Goal: Task Accomplishment & Management: Use online tool/utility

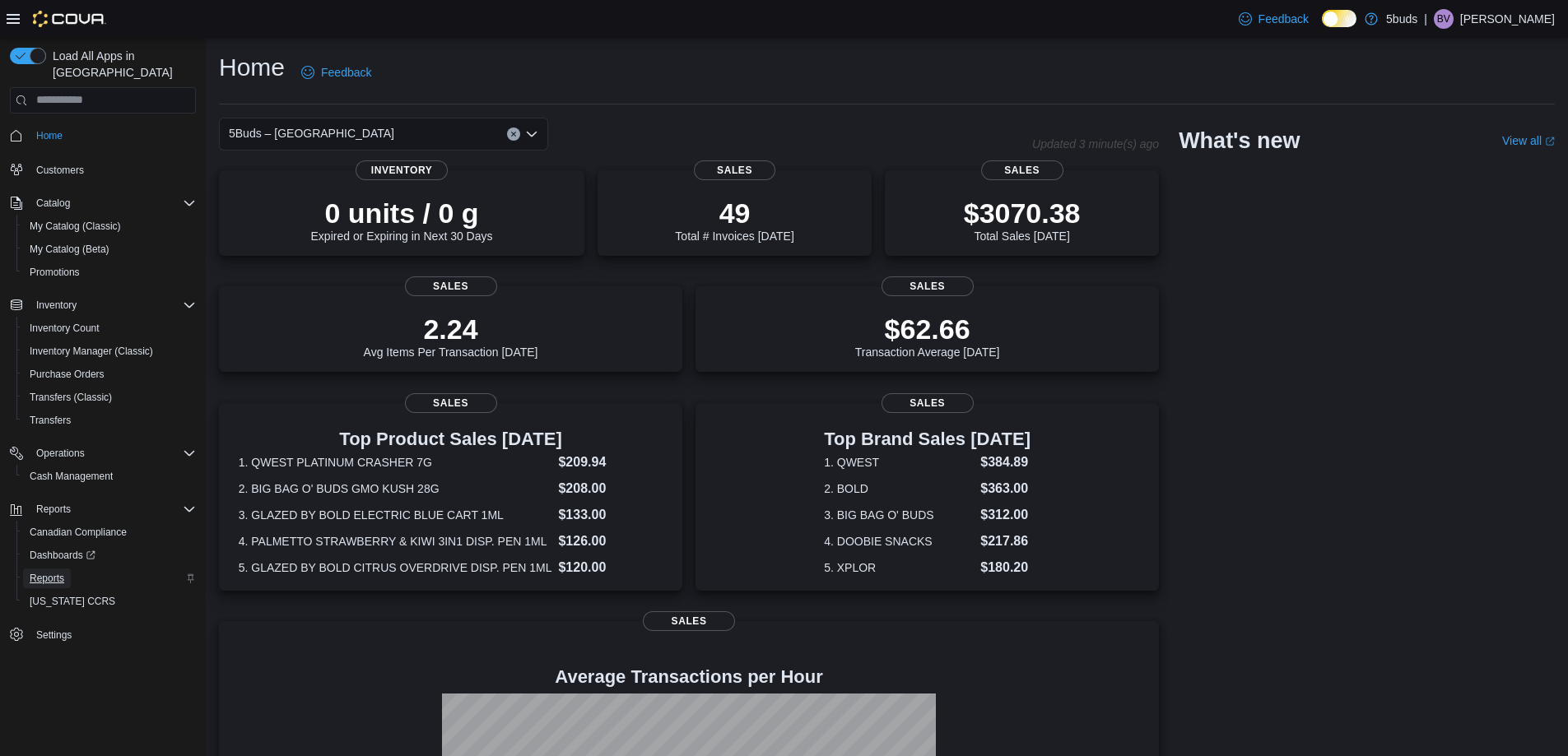
click at [39, 572] on span "Reports" at bounding box center [47, 578] width 35 height 14
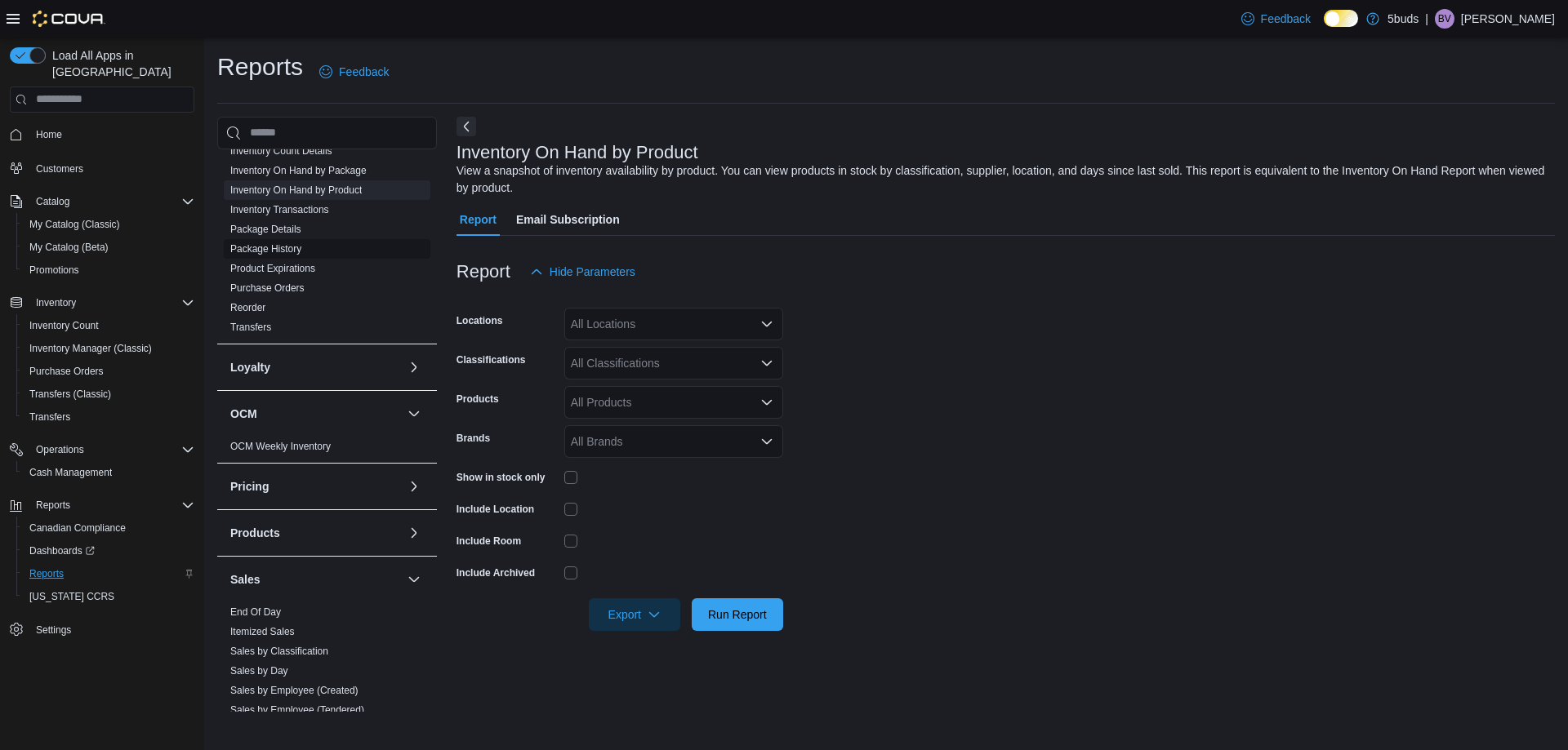
scroll to position [735, 0]
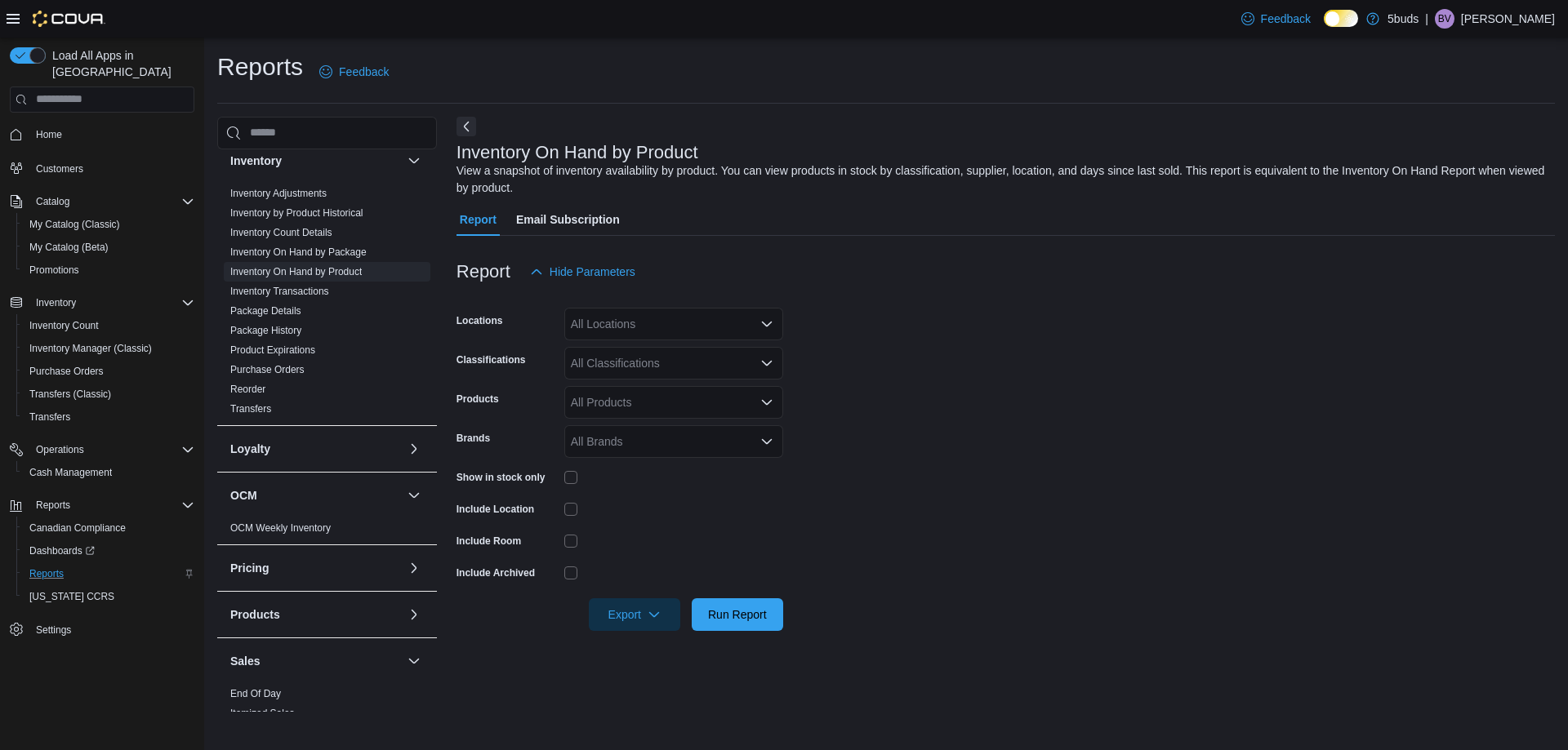
click at [674, 317] on div "All Locations" at bounding box center [673, 324] width 219 height 33
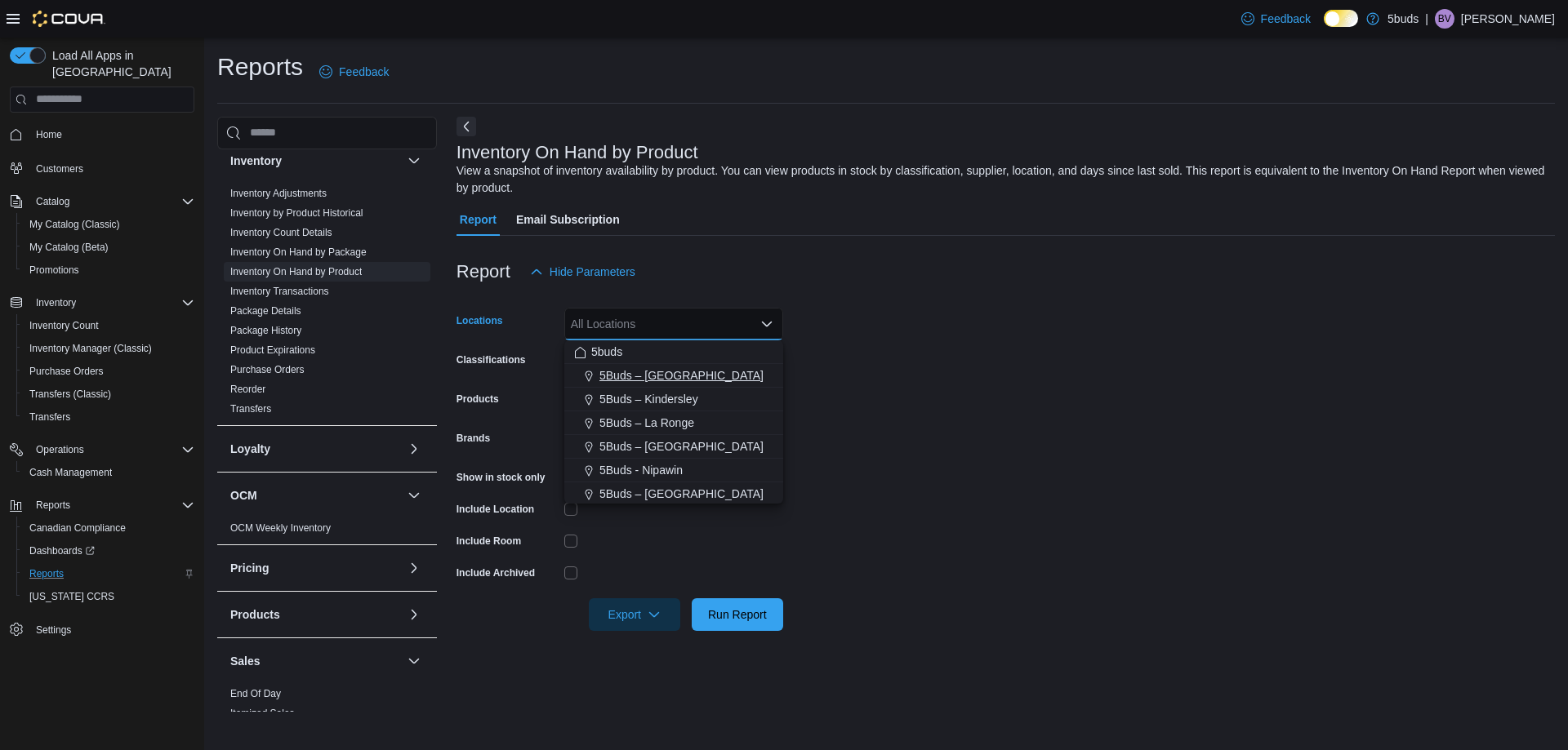
click at [659, 378] on span "5Buds – [GEOGRAPHIC_DATA]" at bounding box center [682, 375] width 165 height 16
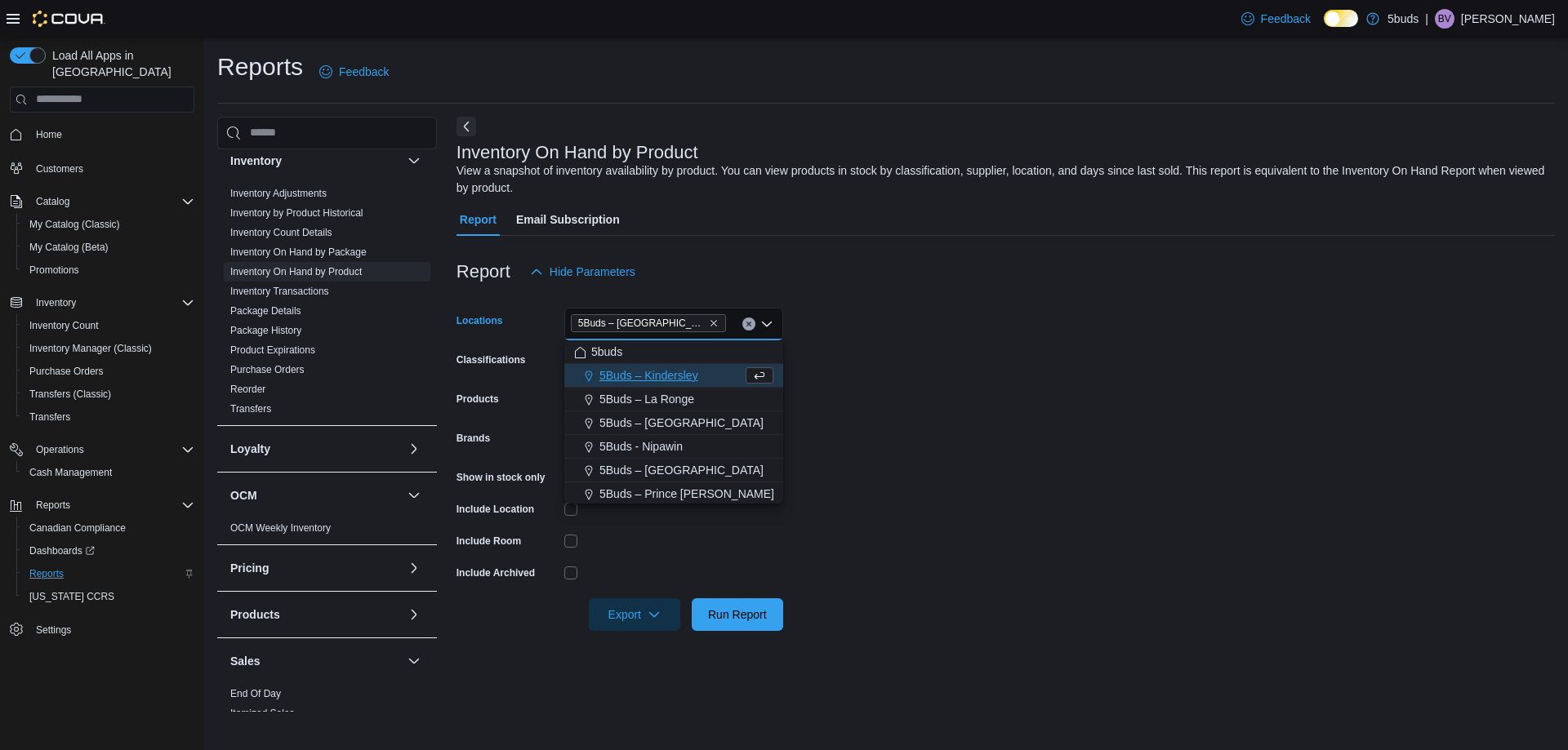
drag, startPoint x: 1148, startPoint y: 352, endPoint x: 739, endPoint y: 354, distance: 409.0
click at [1148, 353] on form "Locations 5Buds – Humboldt Combo box. Selected. 5Buds – Humboldt. Press Backspa…" at bounding box center [1006, 459] width 1098 height 343
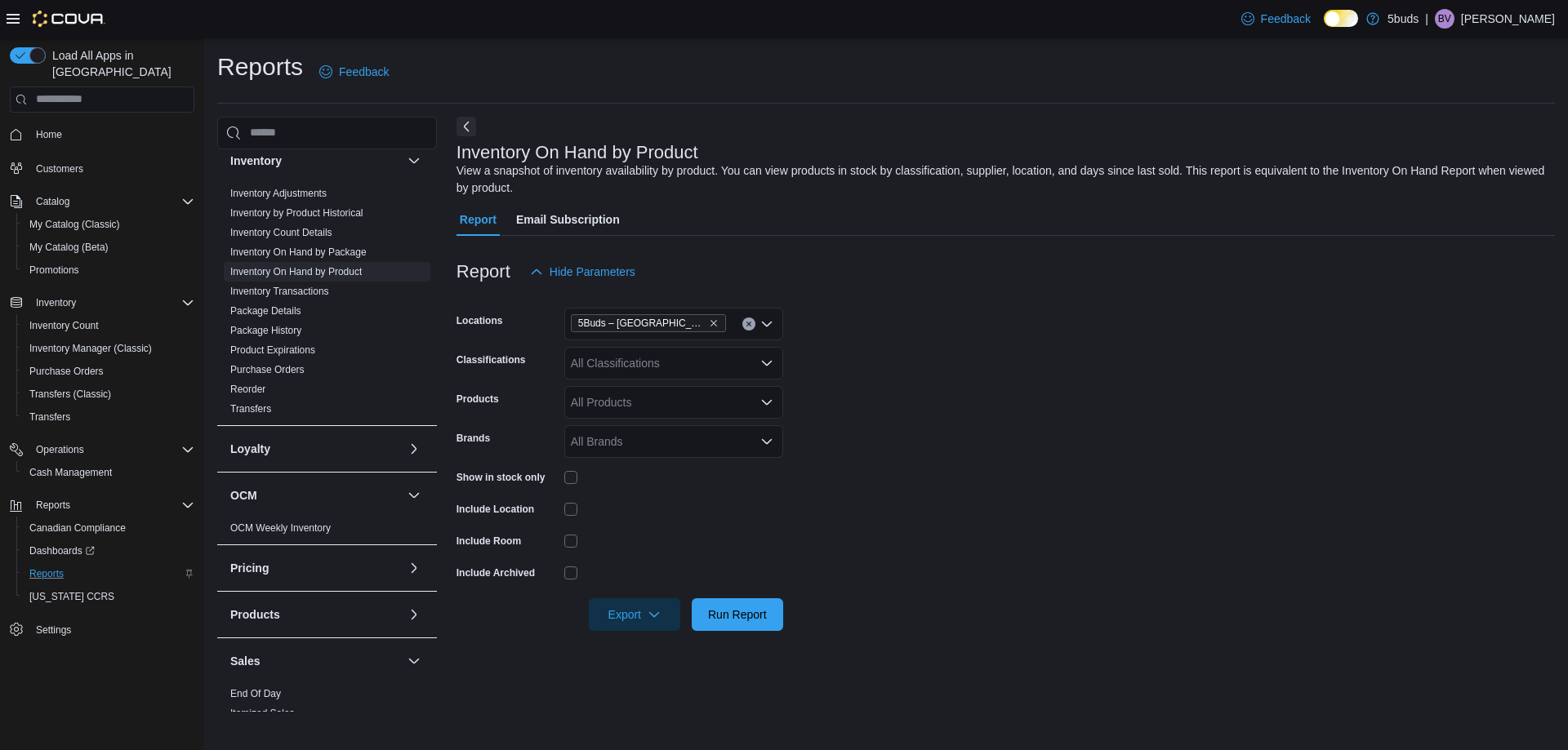
click at [666, 356] on div "All Classifications" at bounding box center [673, 362] width 219 height 33
click at [623, 445] on span "28G" at bounding box center [626, 440] width 21 height 16
click at [1140, 474] on form "Locations 5Buds – Humboldt Classifications 28G Products All Products Brands All…" at bounding box center [1006, 459] width 1098 height 343
click at [639, 639] on div at bounding box center [1006, 640] width 1098 height 19
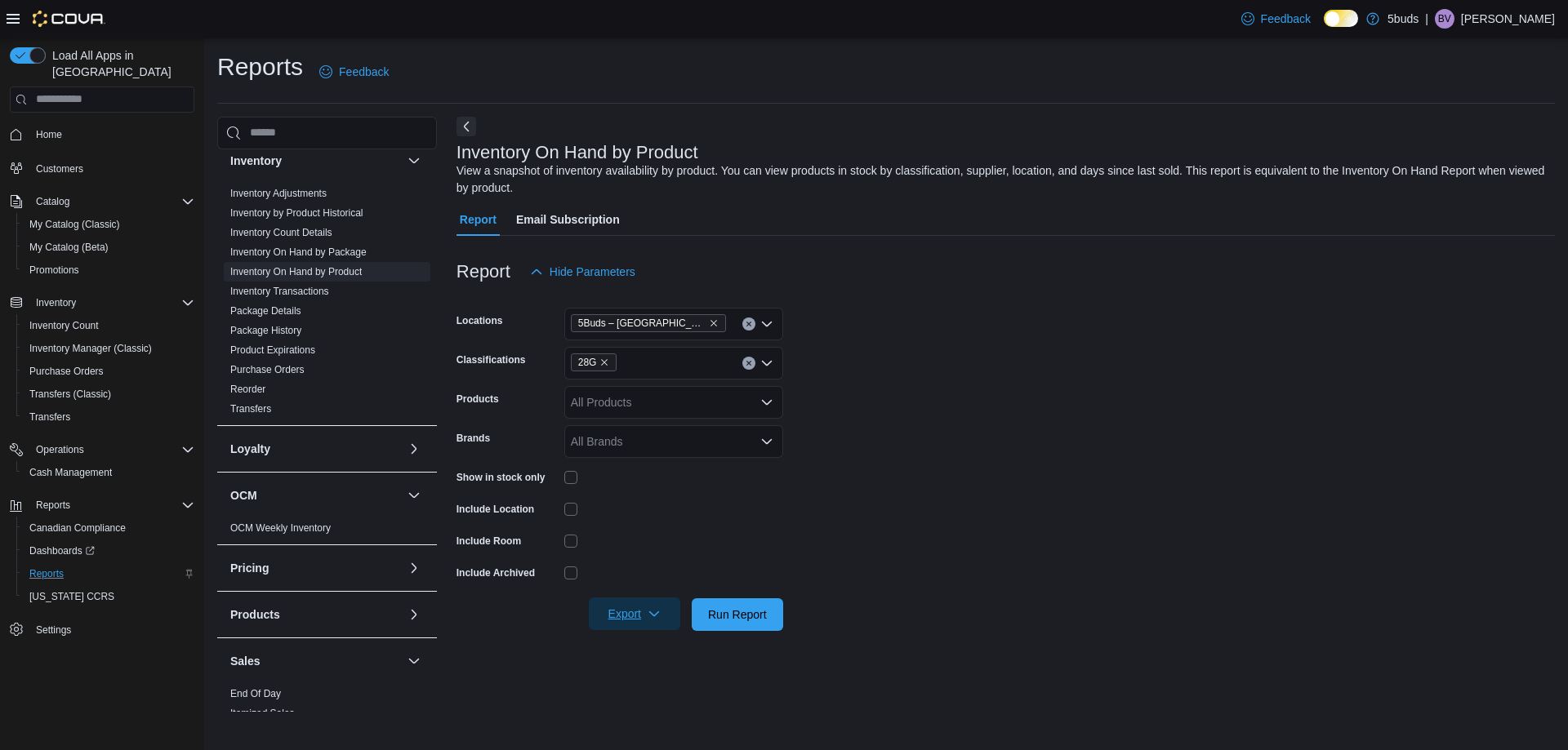
click at [646, 622] on span "Export" at bounding box center [635, 613] width 72 height 33
click at [660, 637] on button "Export to Excel" at bounding box center [636, 647] width 93 height 33
click at [923, 466] on form "Locations 5Buds – Humboldt Classifications 28G Products All Products Brands All…" at bounding box center [1006, 459] width 1098 height 343
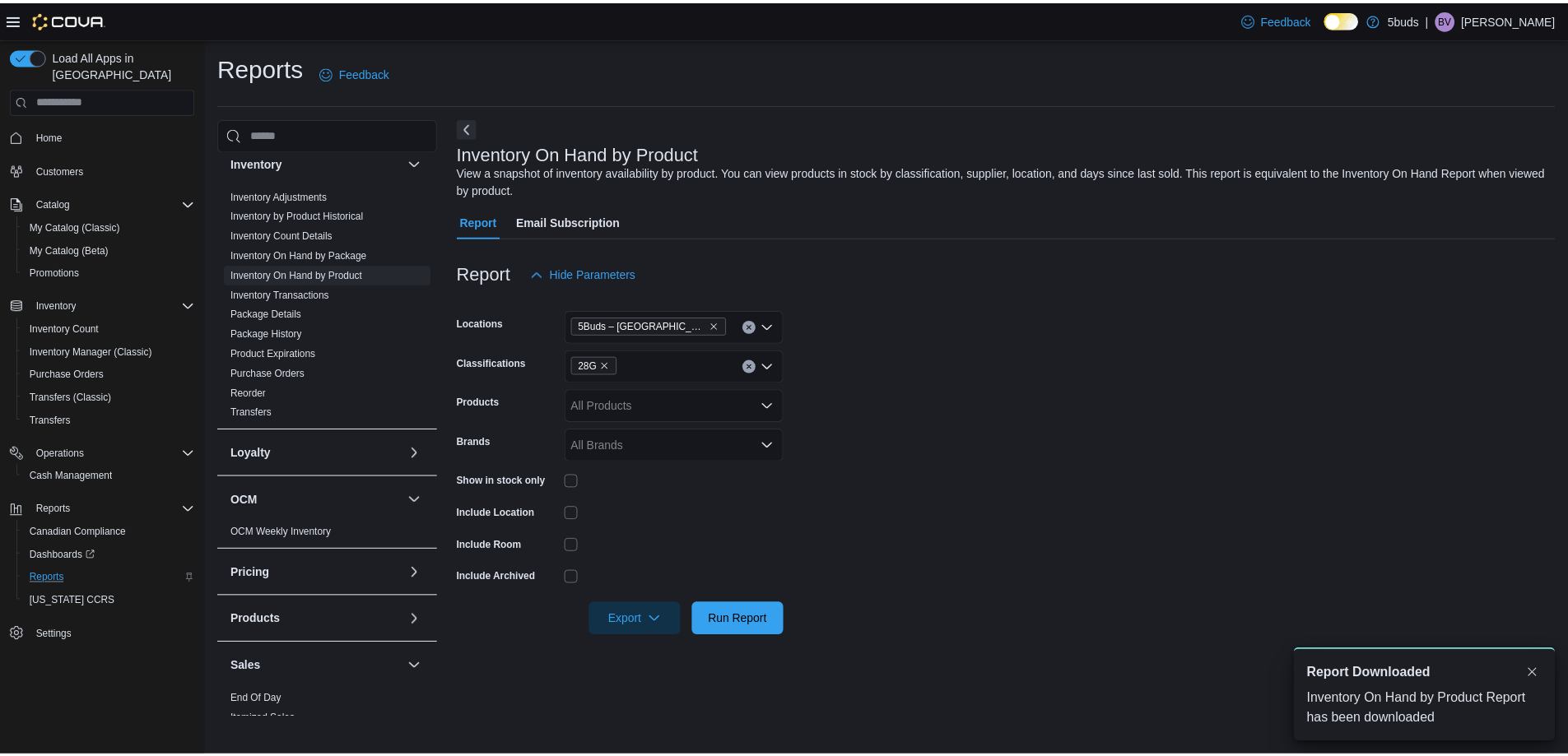
scroll to position [0, 0]
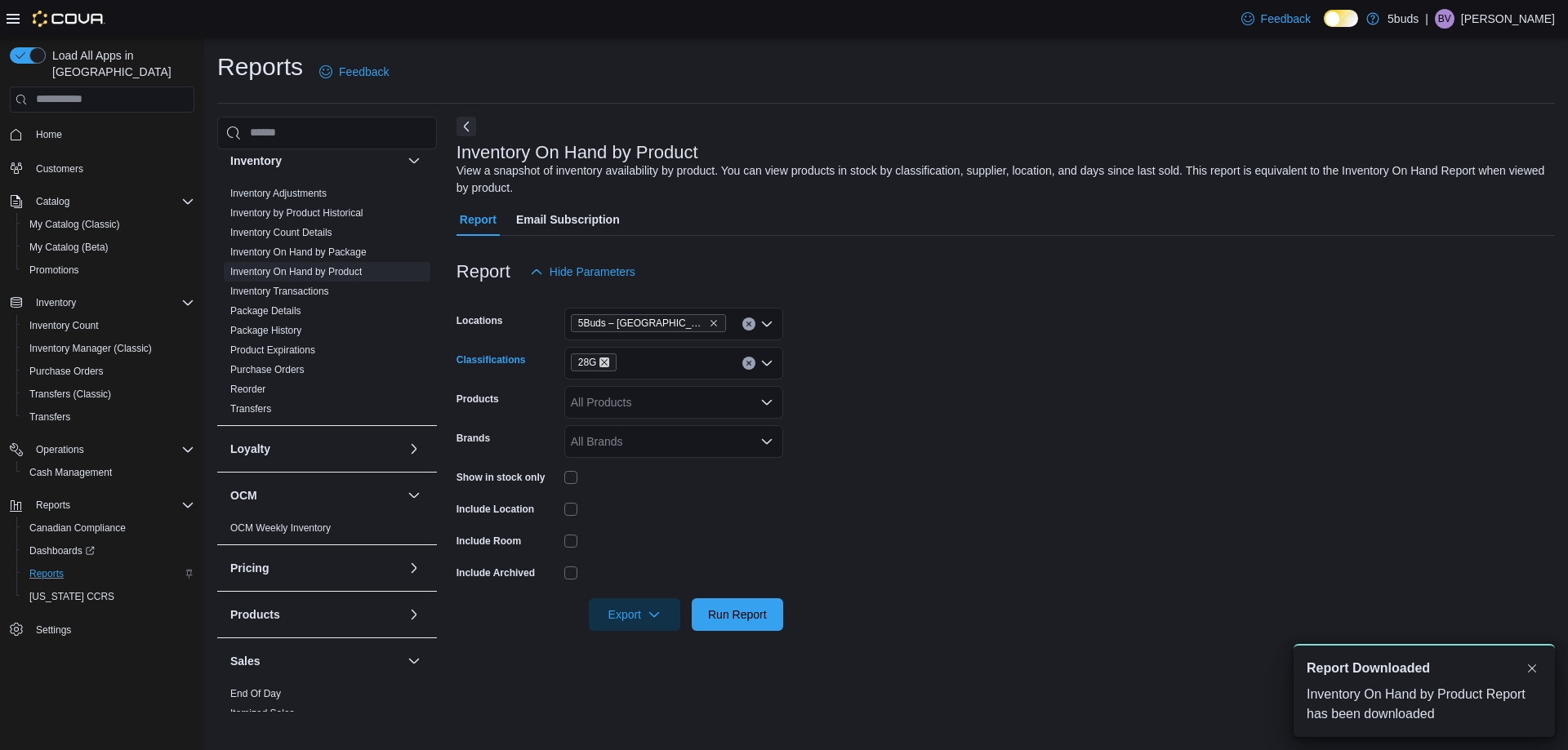
click at [603, 363] on icon "Remove 28G from selection in this group" at bounding box center [605, 362] width 7 height 7
click at [1160, 337] on form "Locations 5Buds – Humboldt Classifications All Classifications Products All Pro…" at bounding box center [1006, 459] width 1098 height 343
click at [996, 451] on form "Locations 5Buds – Humboldt Classifications All Classifications Products All Pro…" at bounding box center [1006, 459] width 1098 height 343
click at [673, 411] on div "All Products" at bounding box center [673, 402] width 219 height 33
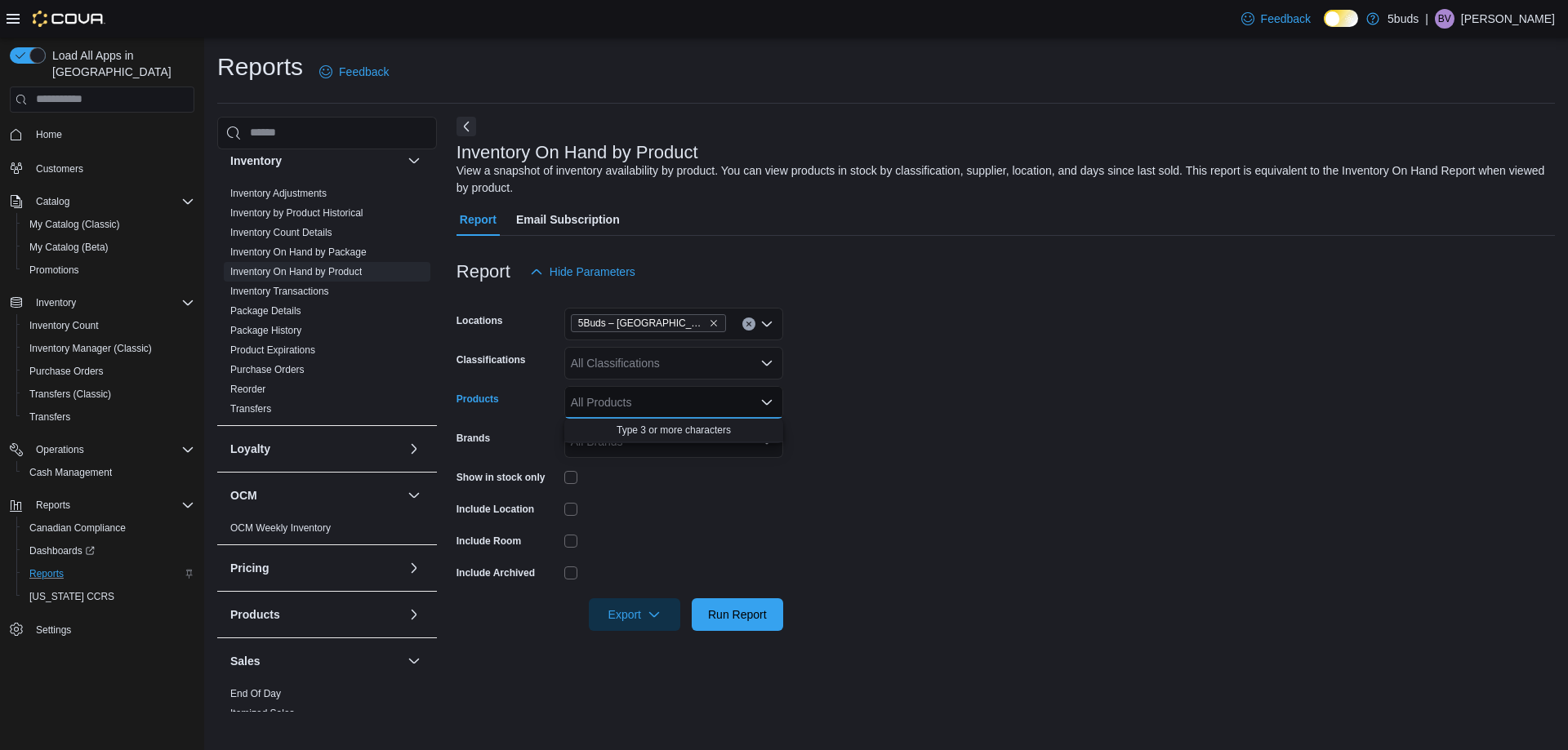
type input "*"
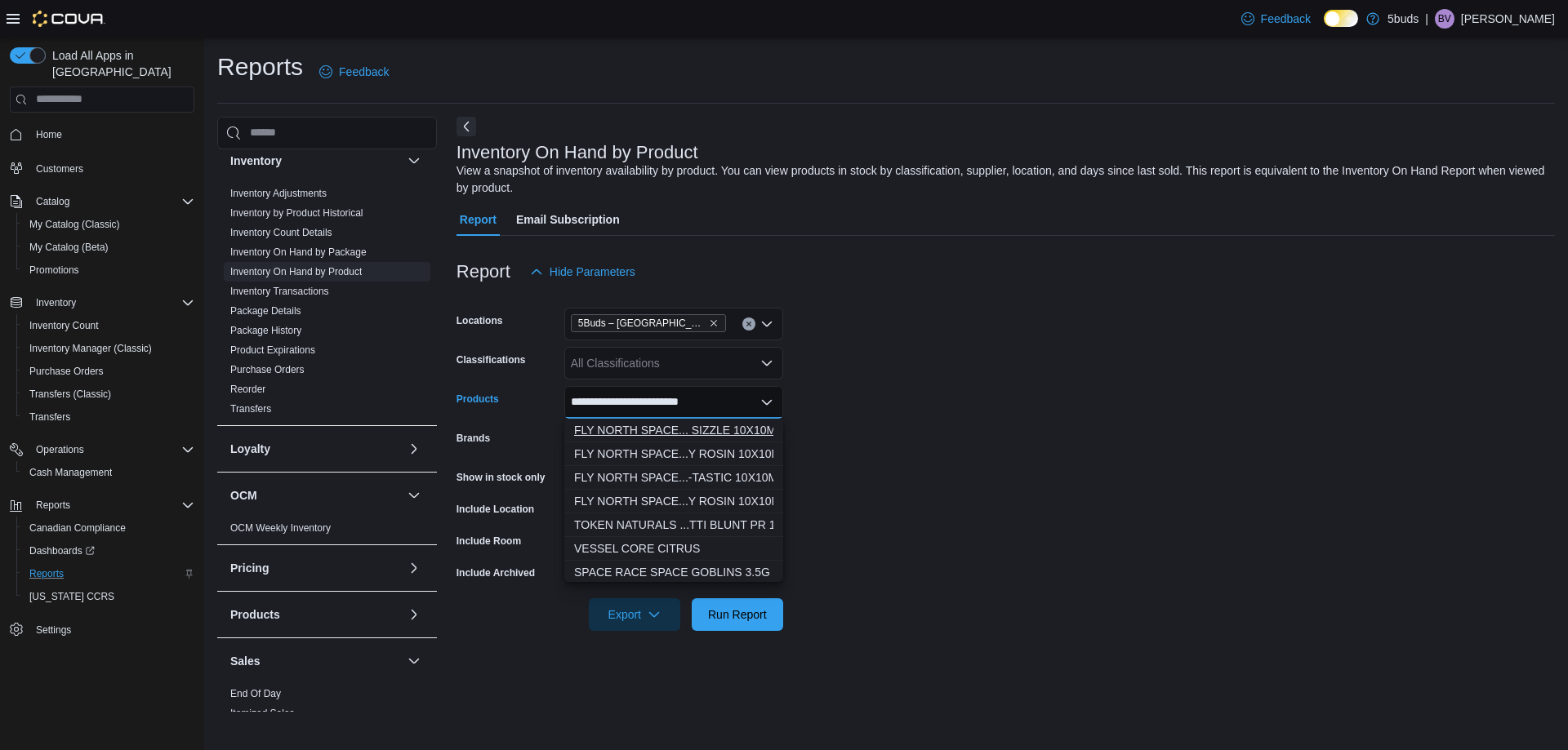
type input "**********"
click at [719, 420] on button "FLY NORTH SPACE... SIZZLE 10X10MG" at bounding box center [673, 430] width 219 height 23
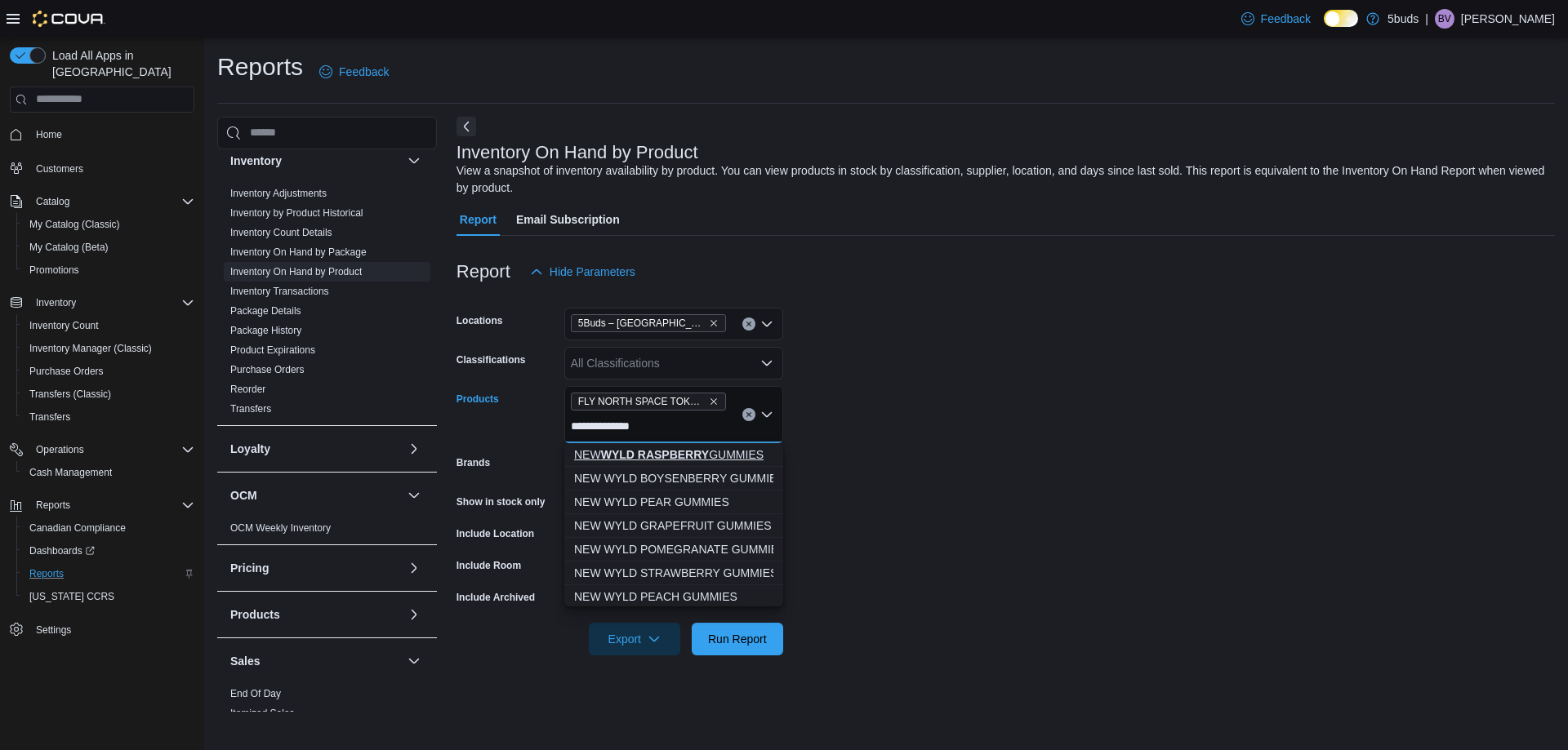
type input "**********"
click at [682, 456] on strong "WYLD RASPBERRY" at bounding box center [654, 455] width 108 height 13
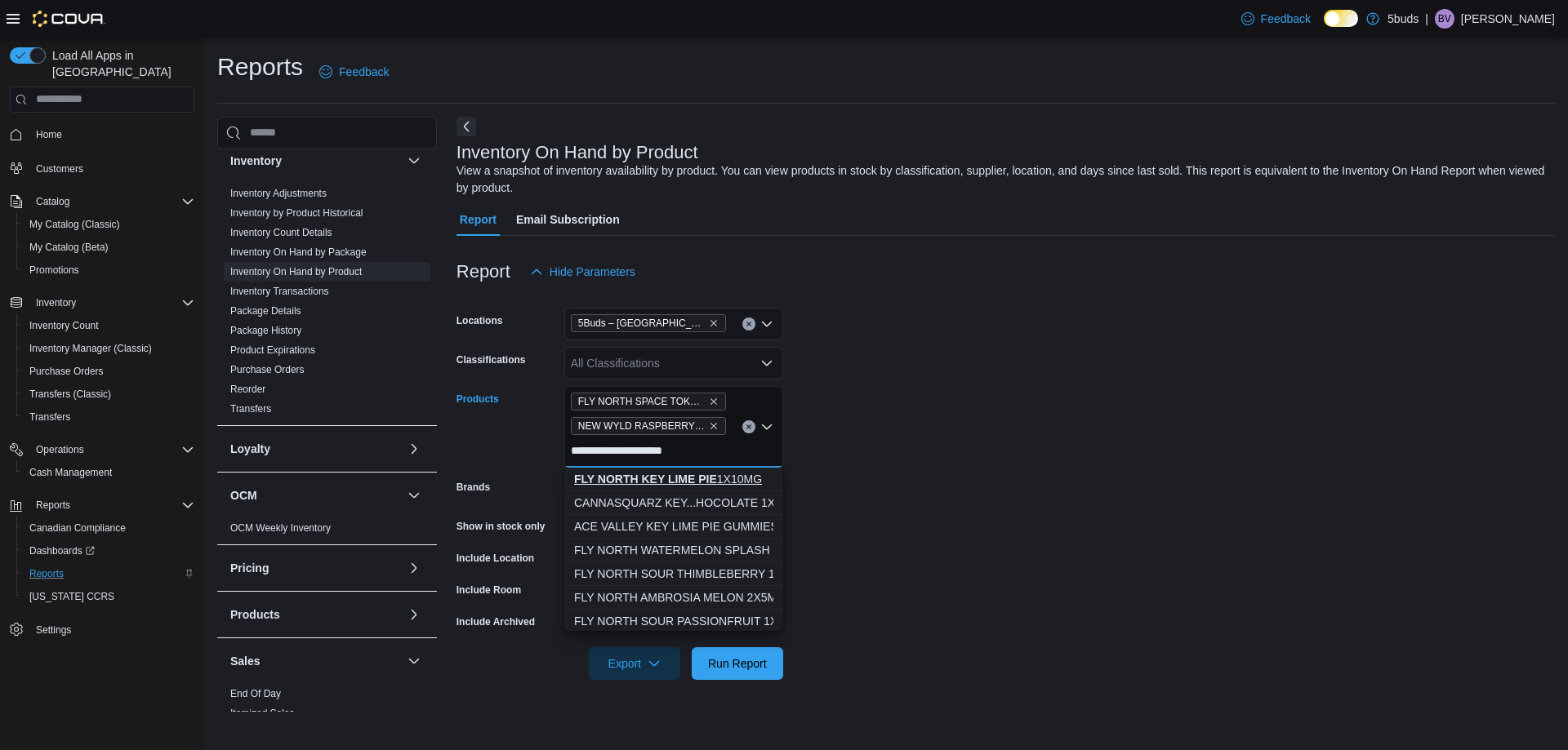
type input "**********"
click at [710, 476] on strong "FLY NORTH KEY LIME PIE" at bounding box center [645, 479] width 143 height 13
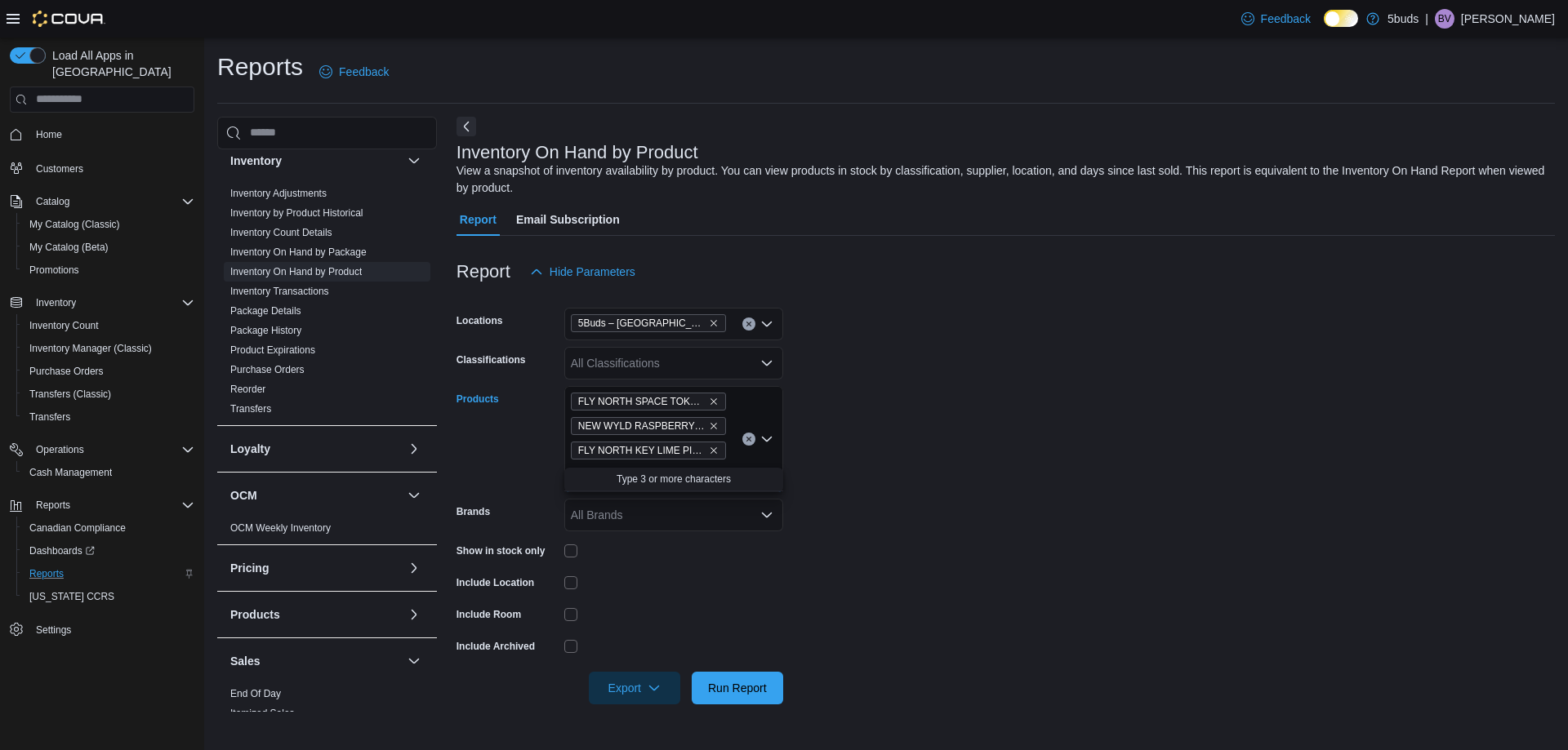
click at [736, 454] on div "FLY NORTH SPACE TOKEN CITRUS SIZZLE 10X10MG NEW WYLD RASPBERRY GUMMIES FLY NORT…" at bounding box center [673, 439] width 219 height 106
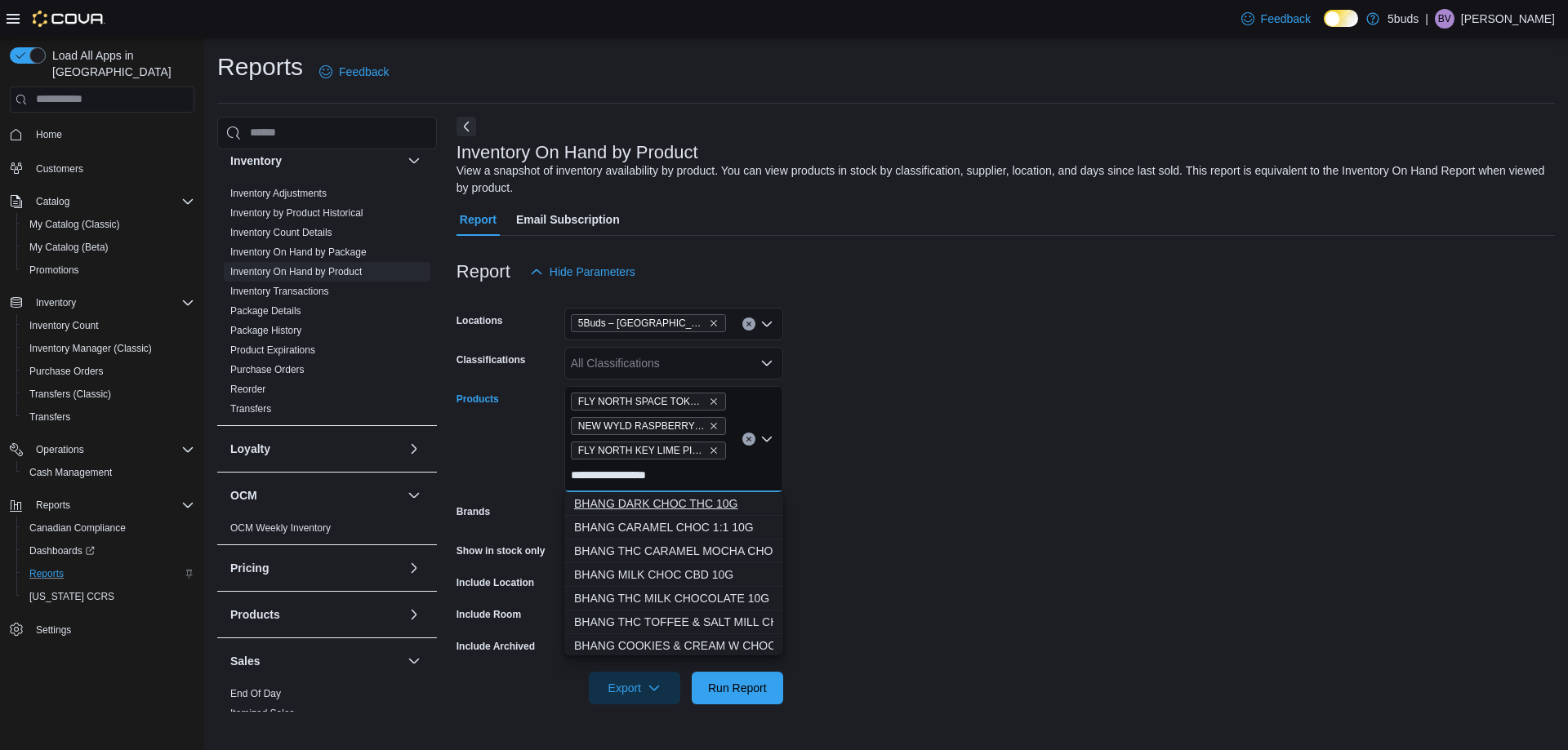
type input "**********"
click at [717, 503] on div "BHANG DARK CHOC THC 10G" at bounding box center [673, 503] width 199 height 16
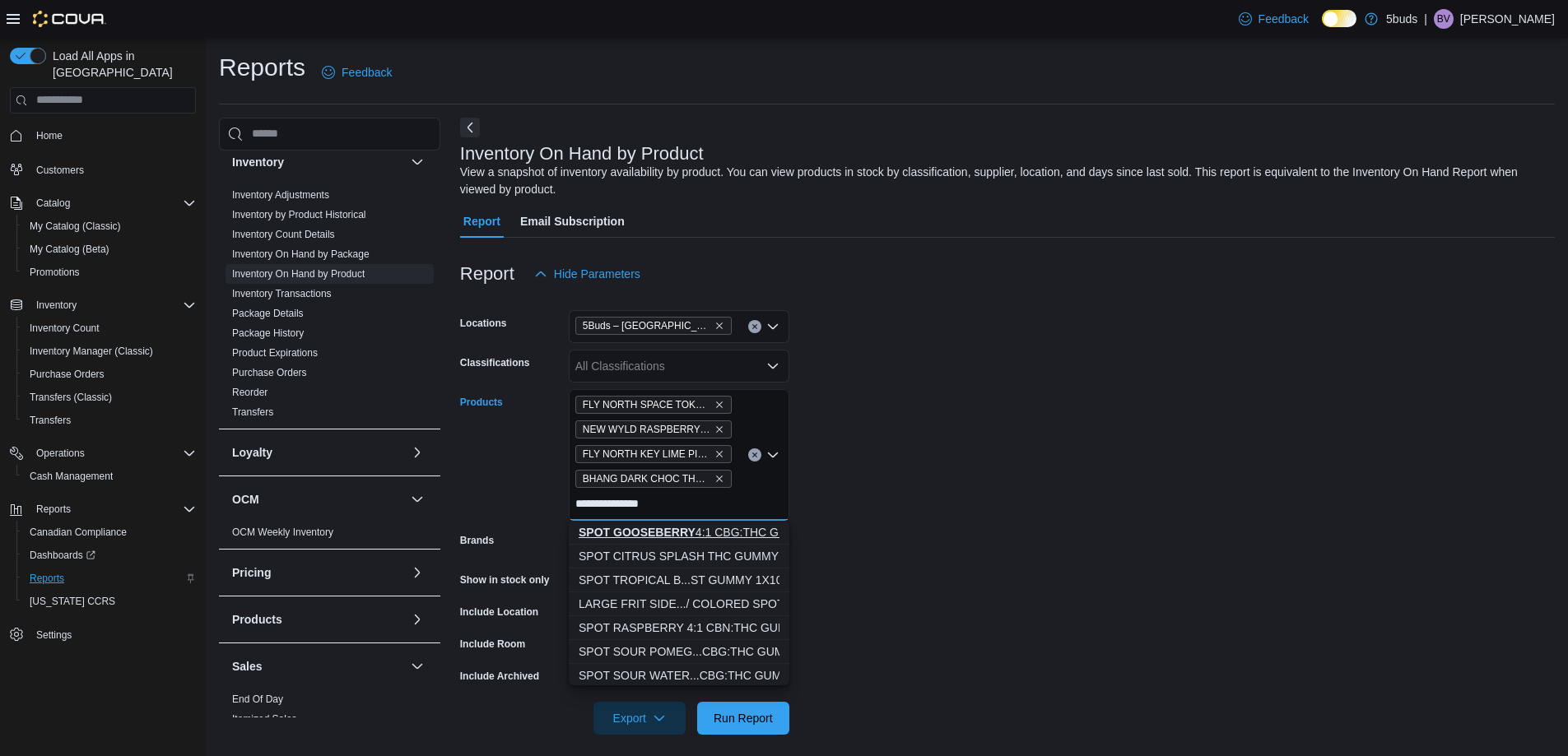
type input "**********"
click at [700, 539] on div "SPOT GOOSEBERRY 4:1 CBG:THC GUMMIES" at bounding box center [679, 532] width 201 height 16
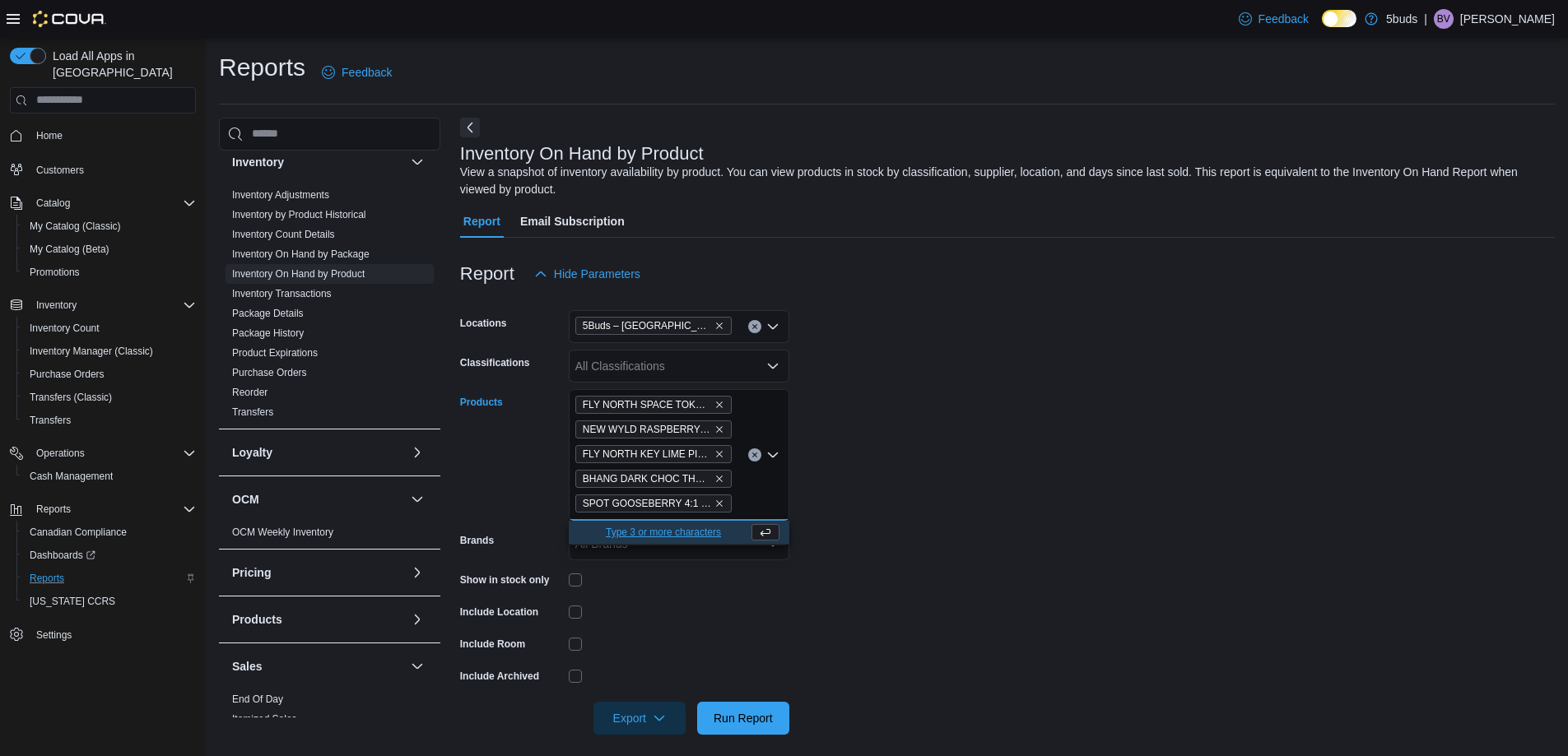
click at [911, 525] on form "Locations 5Buds – Humboldt Classifications All Classifications Products FLY NOR…" at bounding box center [1008, 512] width 1095 height 444
click at [726, 722] on span "Run Report" at bounding box center [743, 717] width 59 height 16
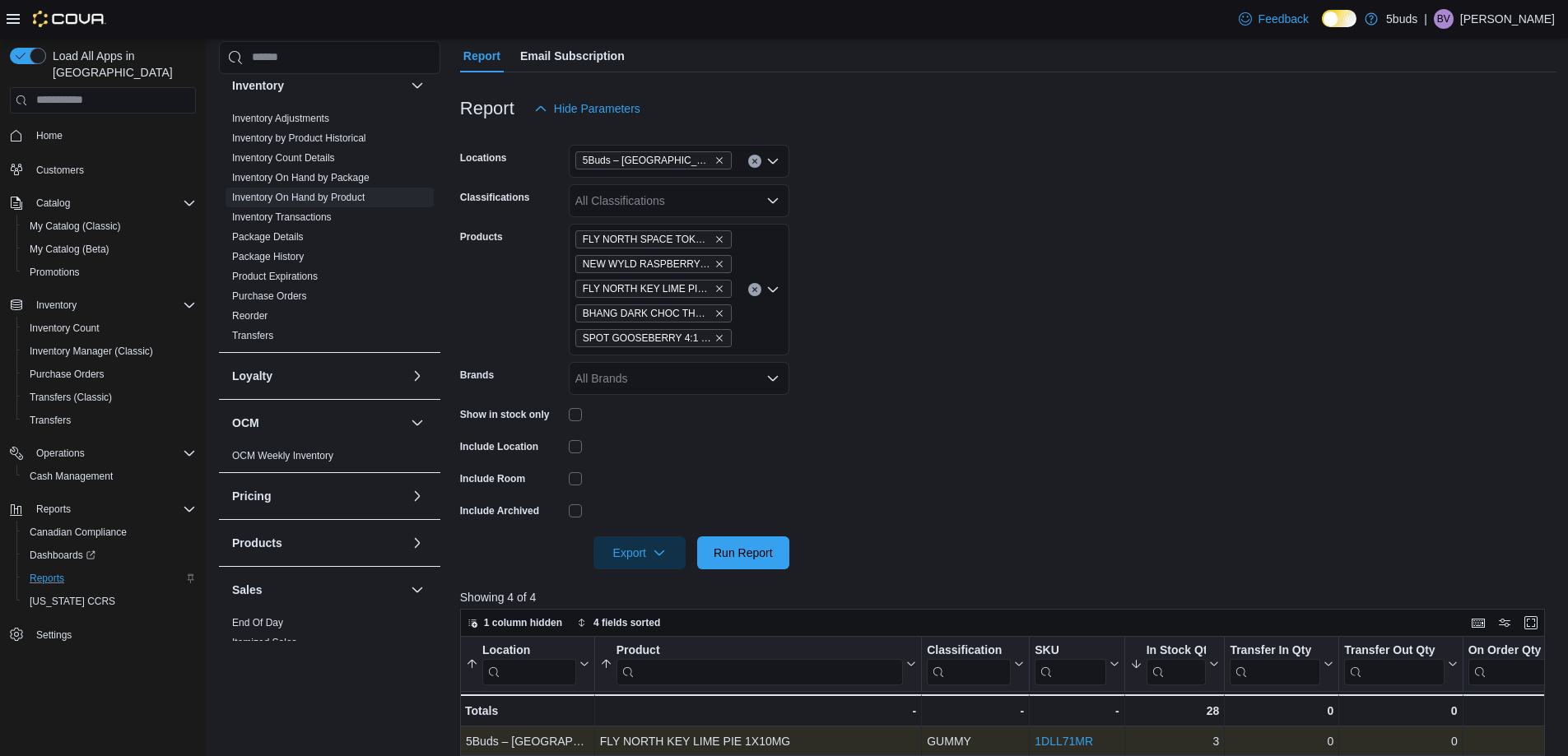
scroll to position [165, 0]
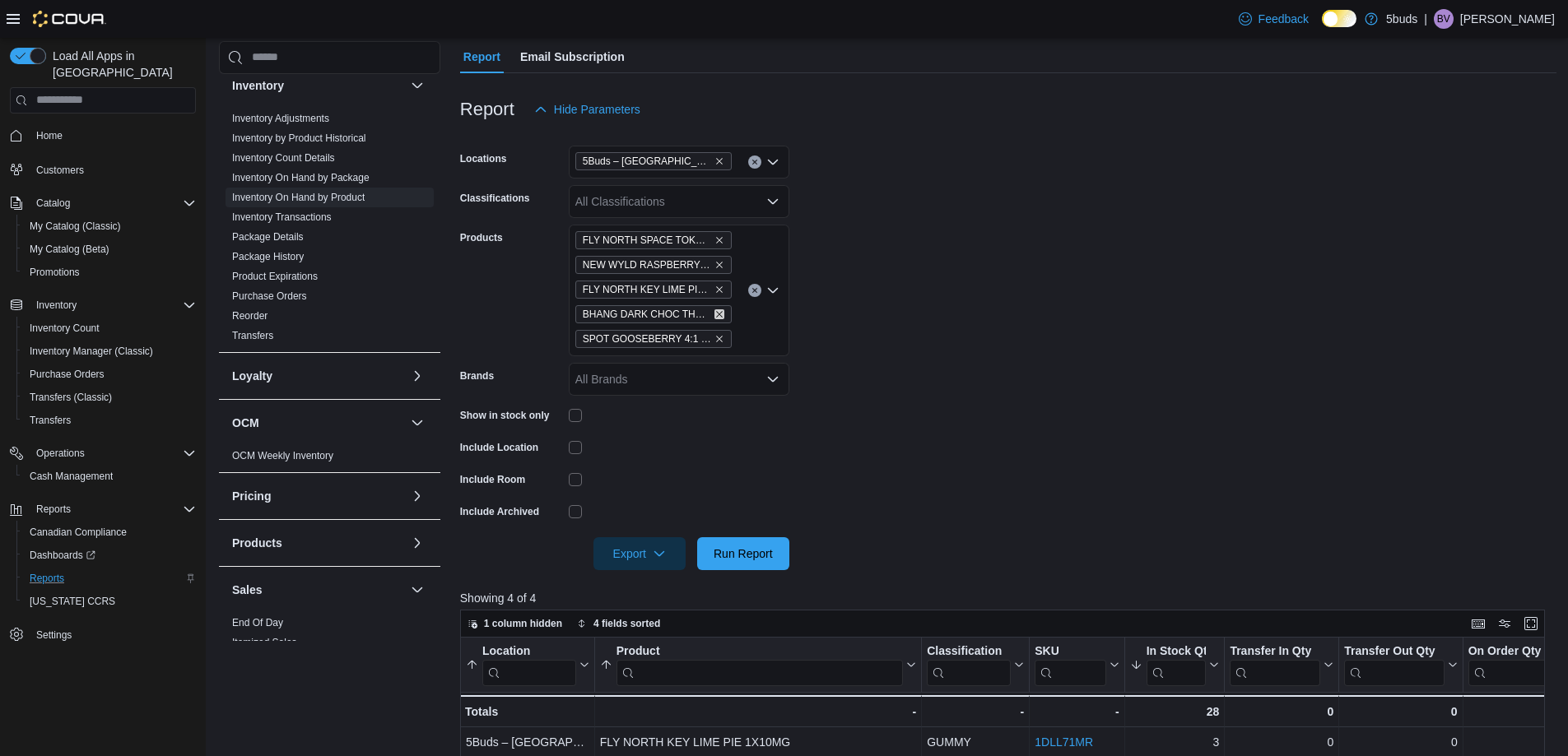
click at [723, 310] on icon "Remove BHANG DARK CHOC THC 10G from selection in this group" at bounding box center [719, 315] width 10 height 10
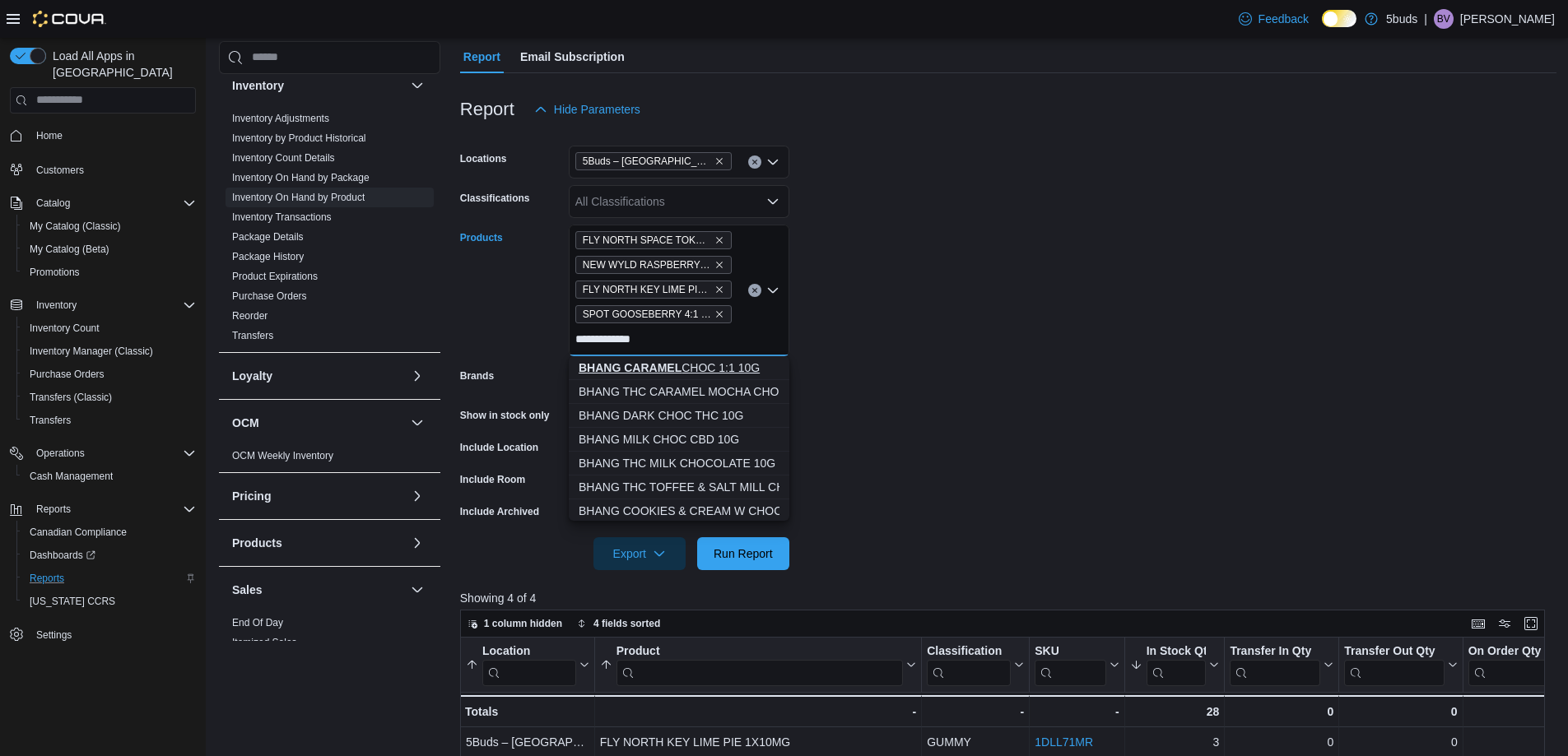
type input "**********"
click at [716, 367] on div "BHANG CARAMEL CHOC 1:1 10G" at bounding box center [679, 367] width 201 height 16
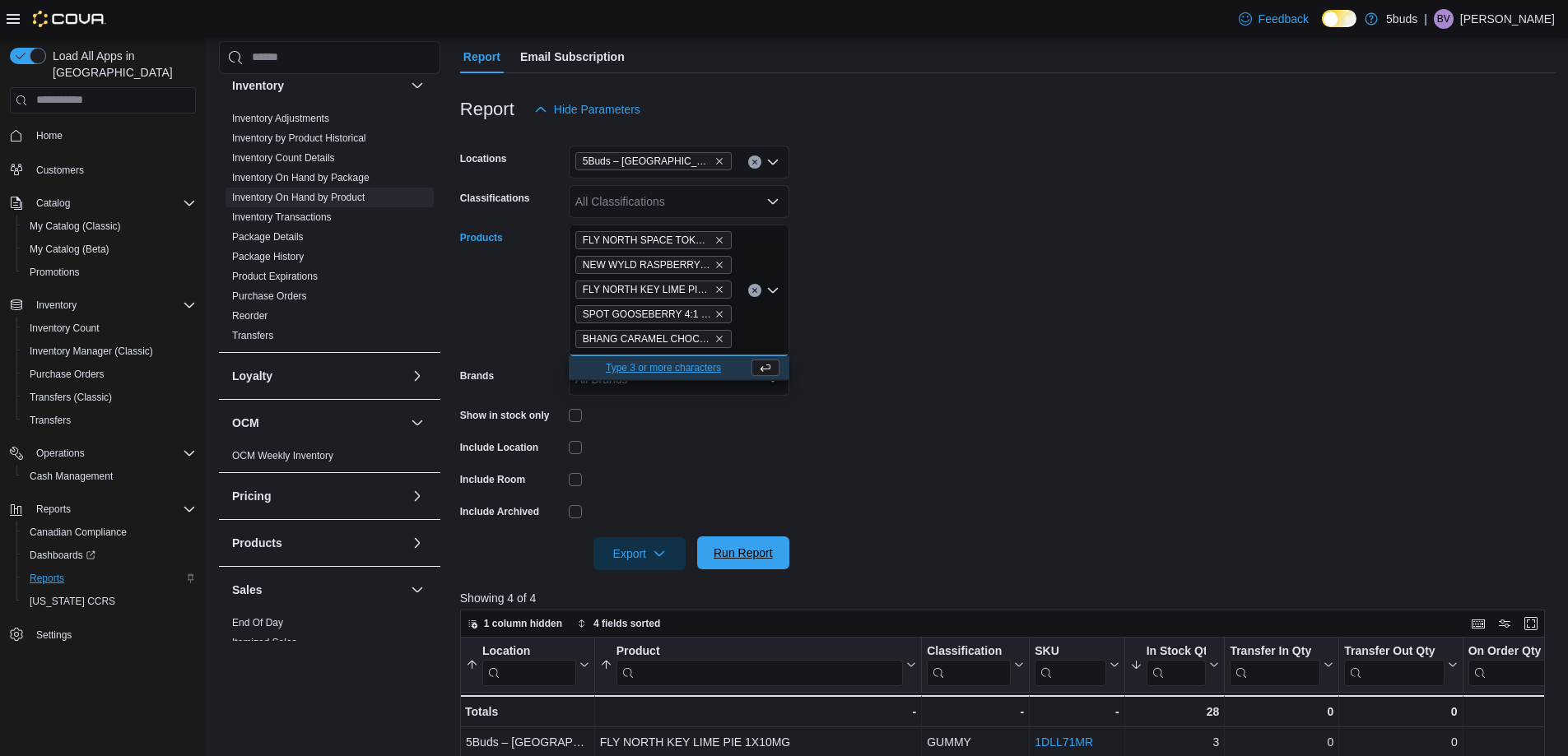
click at [762, 555] on span "Run Report" at bounding box center [743, 552] width 59 height 16
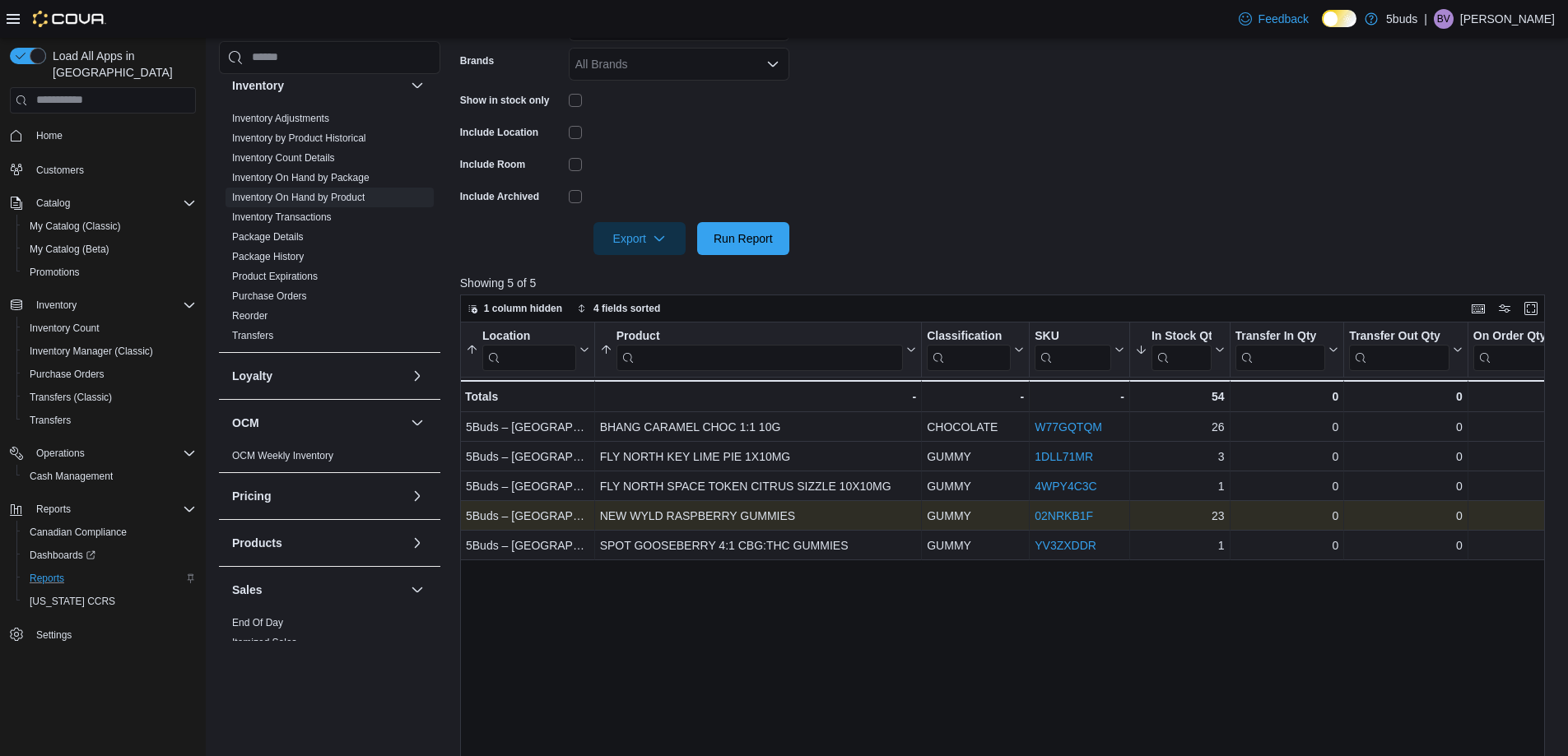
scroll to position [494, 0]
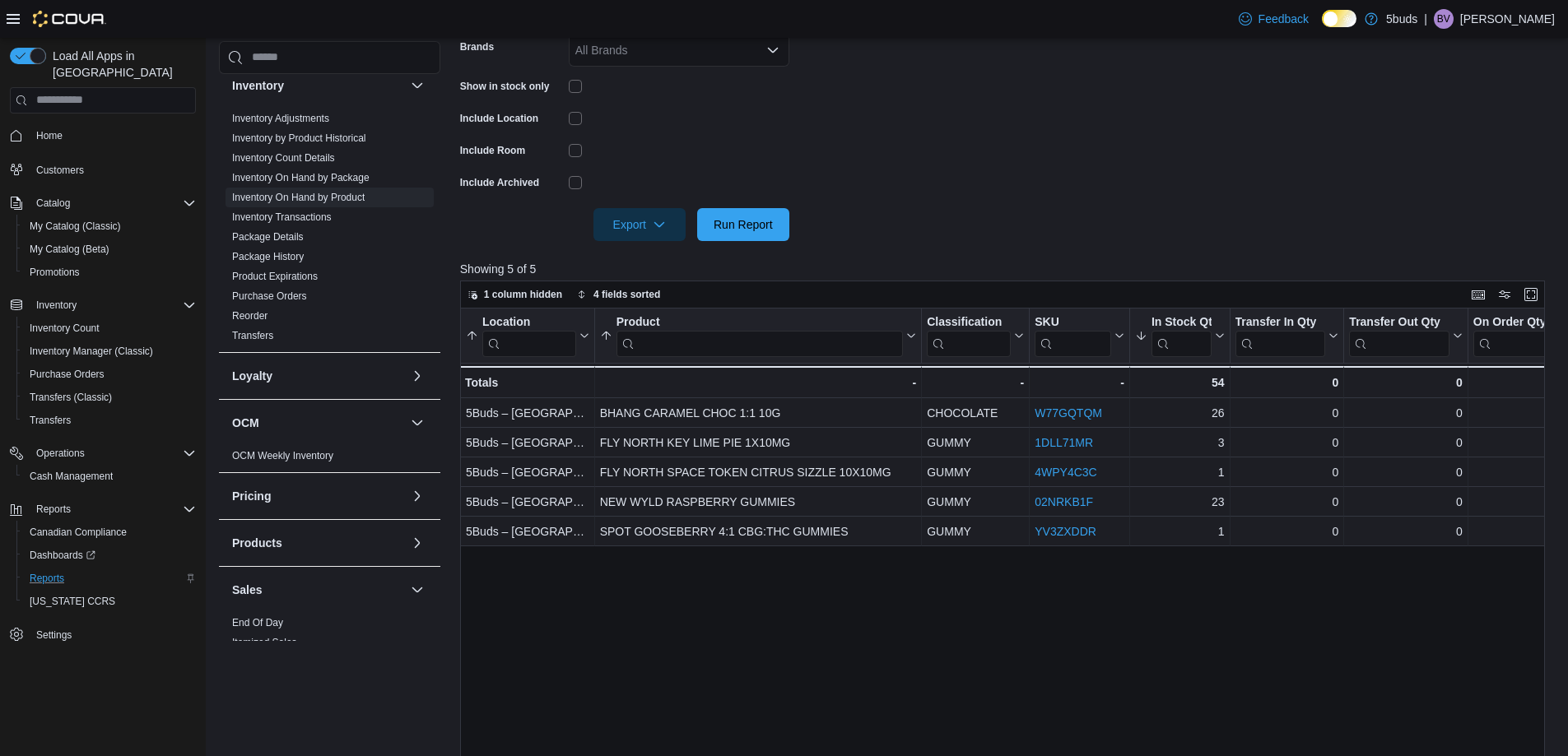
click at [925, 742] on div "Location Sorted by In Stock Qty, descending , then sorted by Regular Price, asc…" at bounding box center [1009, 597] width 1097 height 577
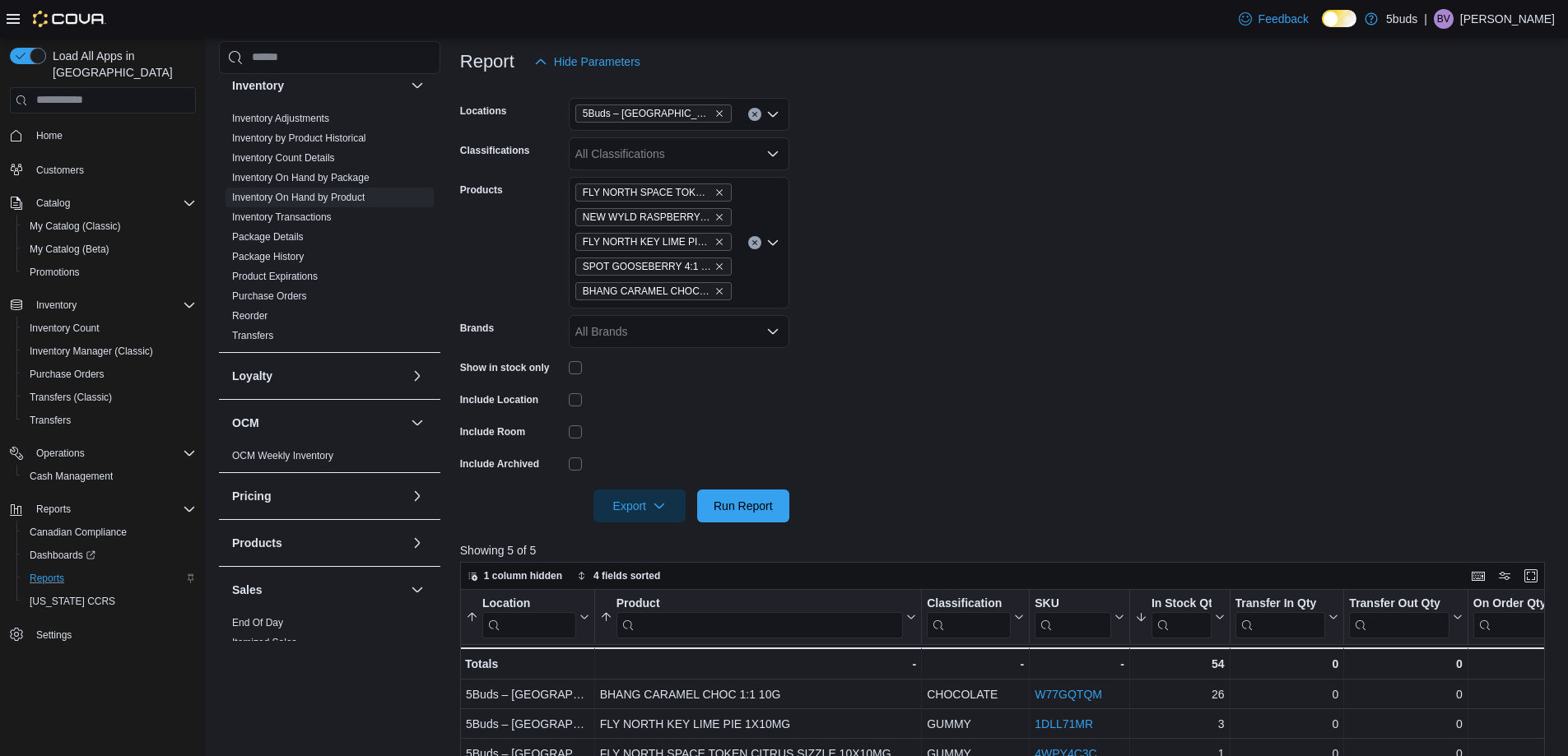
scroll to position [0, 0]
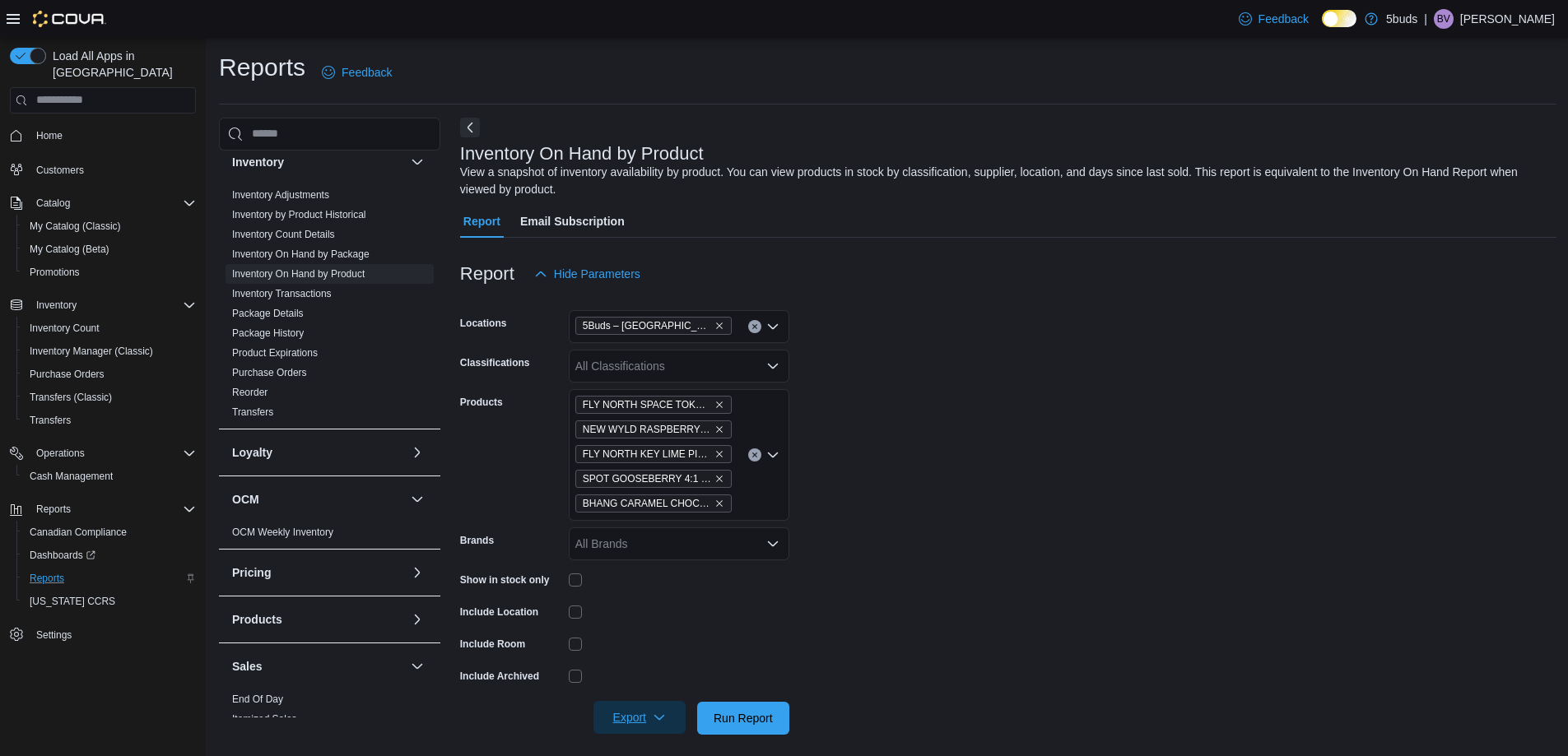
click at [651, 709] on span "Export" at bounding box center [640, 717] width 73 height 33
click at [644, 616] on span "Export to Excel" at bounding box center [642, 620] width 74 height 14
click at [62, 129] on span "Home" at bounding box center [49, 136] width 26 height 14
